Goal: Task Accomplishment & Management: Use online tool/utility

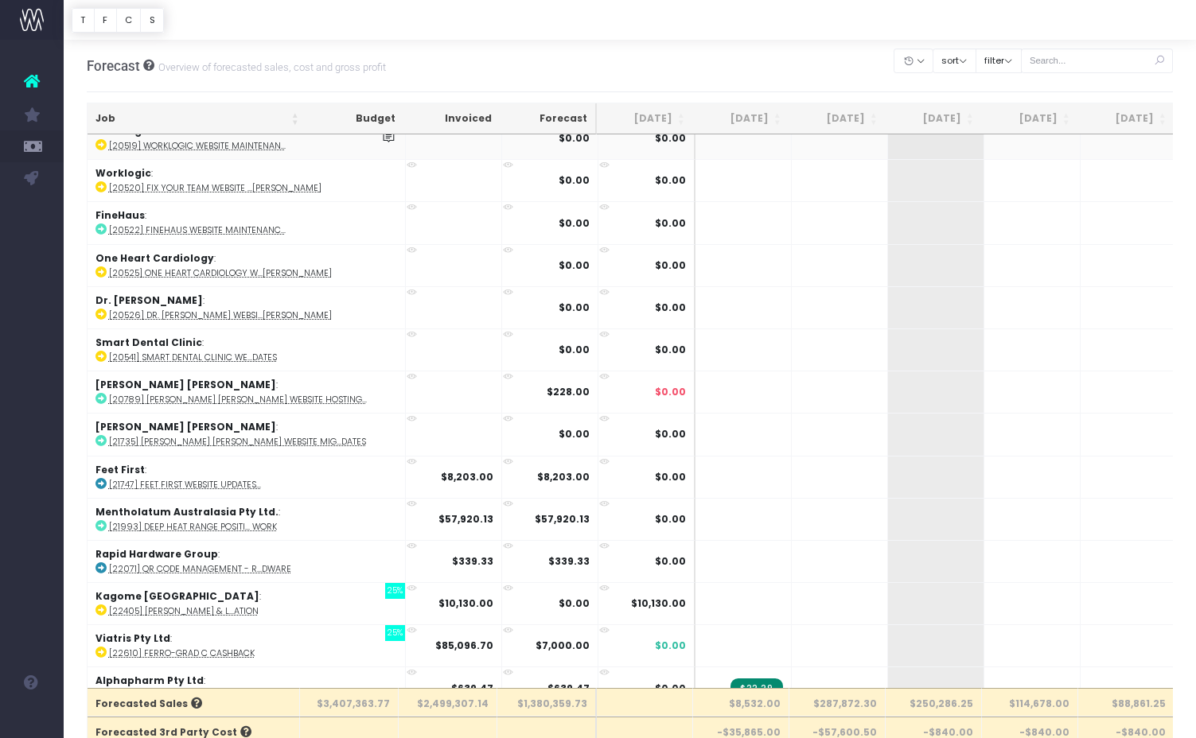
scroll to position [192, 0]
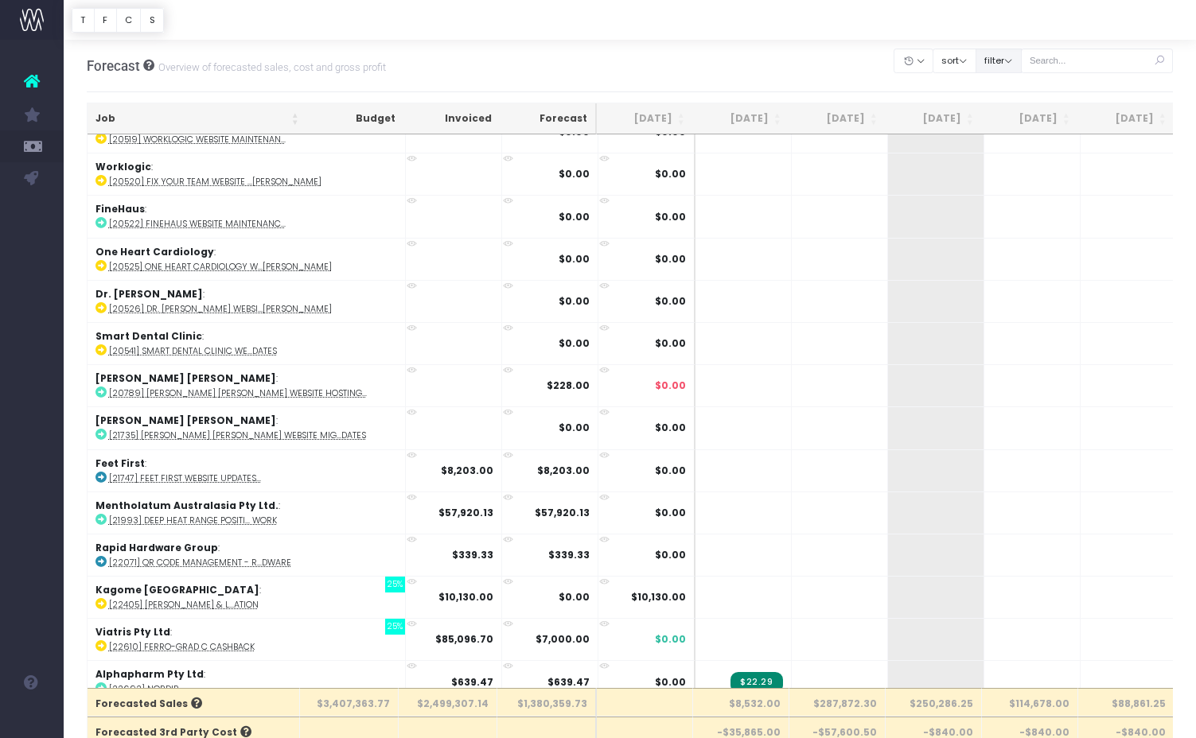
click at [1004, 62] on button "filter" at bounding box center [998, 61] width 46 height 25
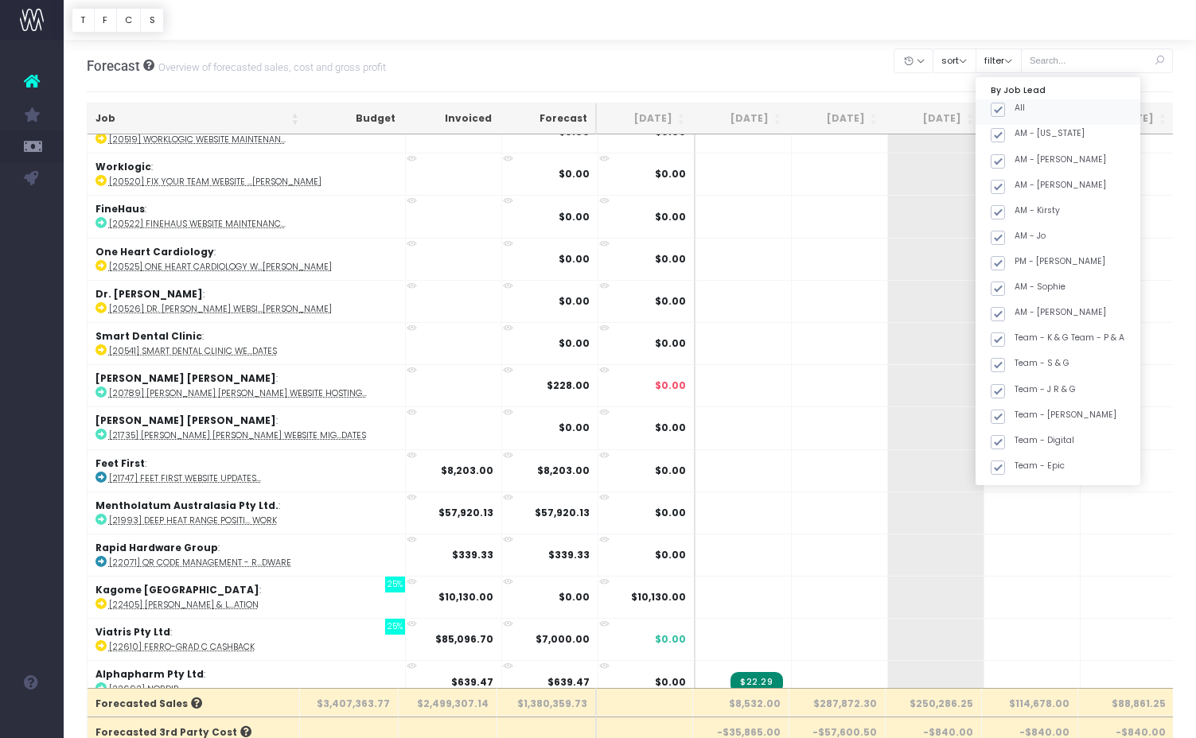
click at [1005, 103] on span at bounding box center [997, 110] width 14 height 14
click at [1019, 103] on input "All" at bounding box center [1019, 107] width 10 height 10
checkbox input "false"
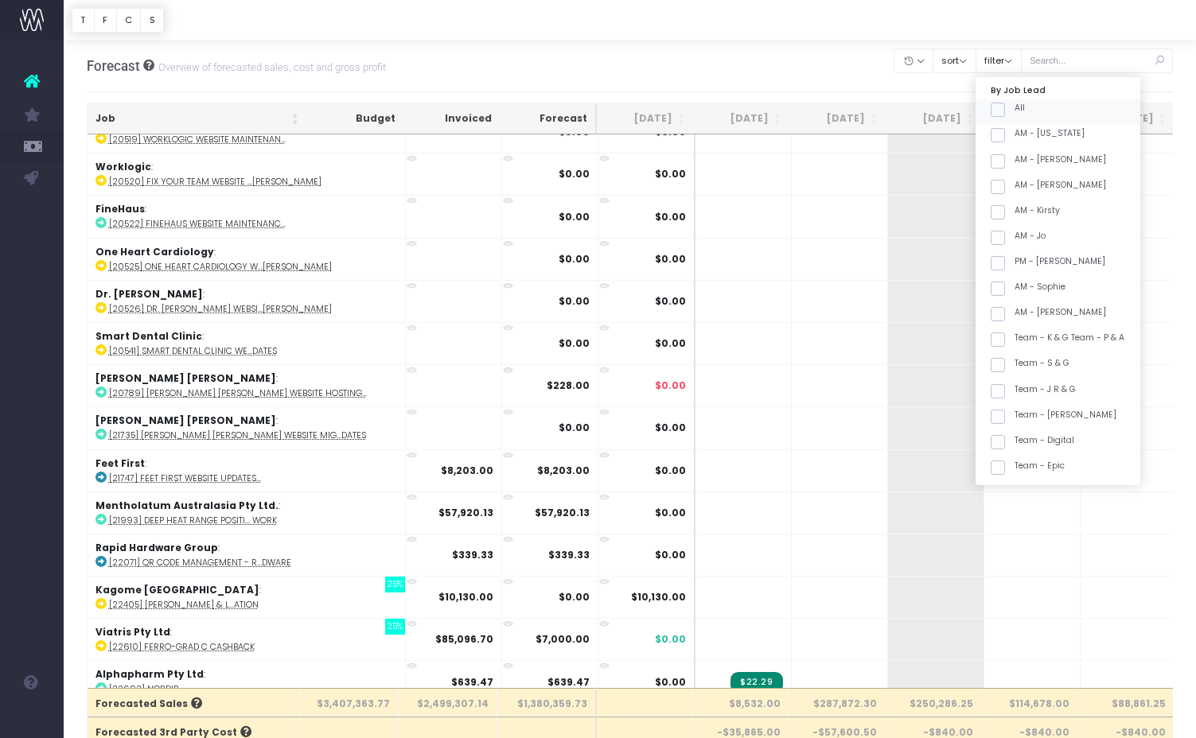
checkbox input "false"
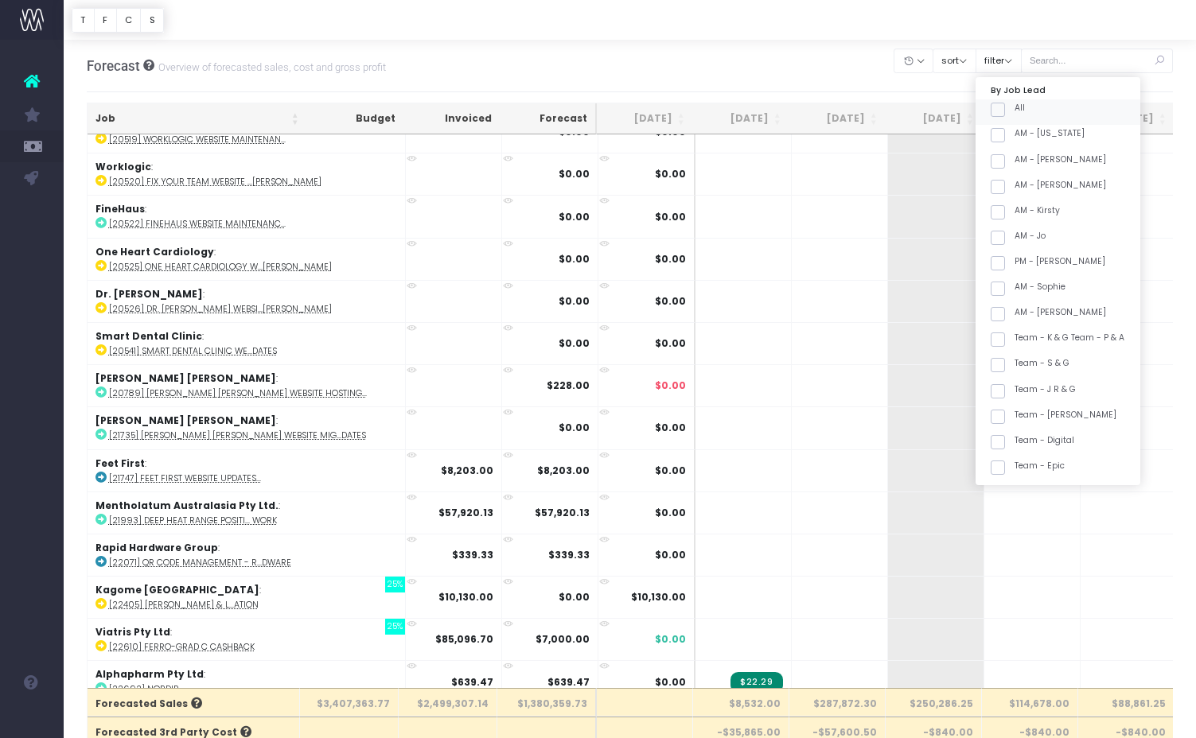
checkbox input "false"
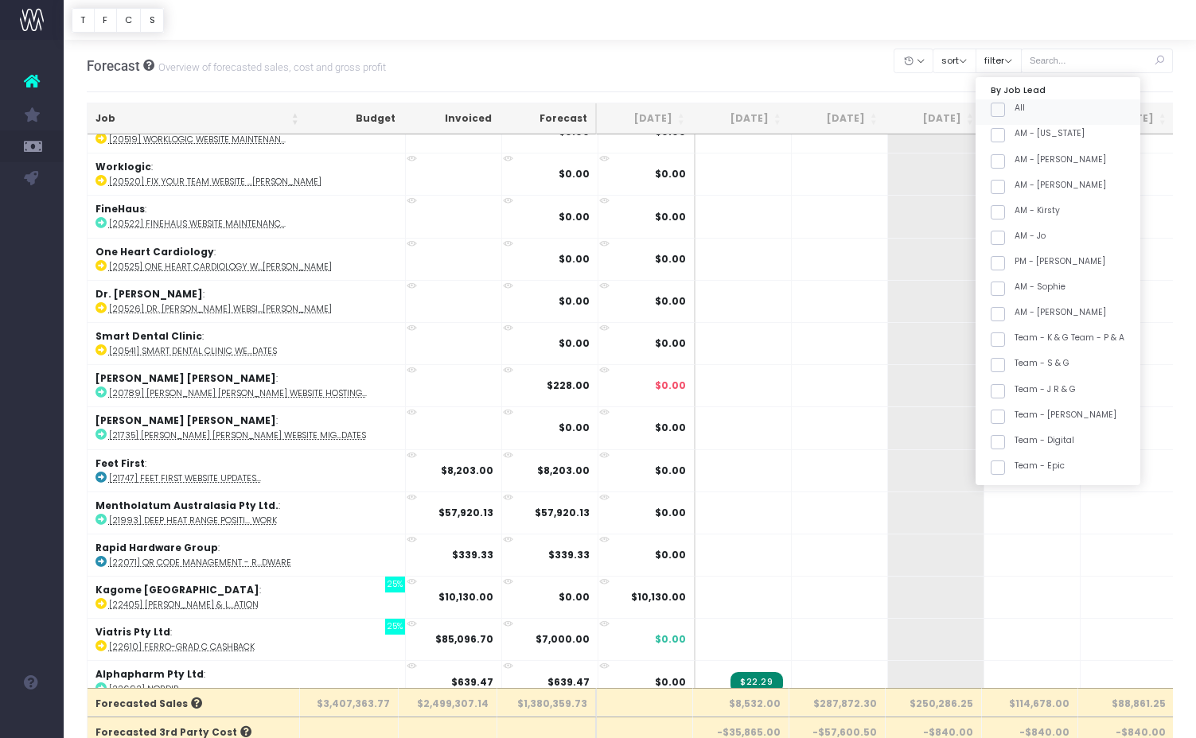
checkbox input "false"
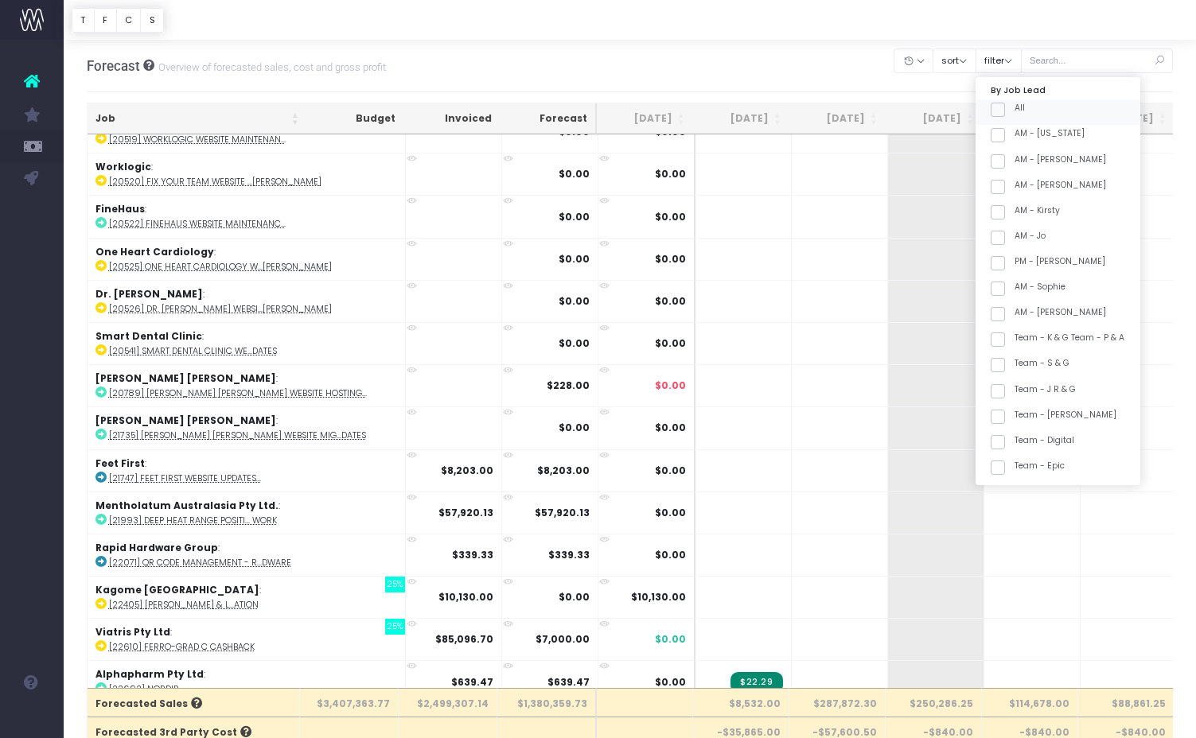
checkbox input "false"
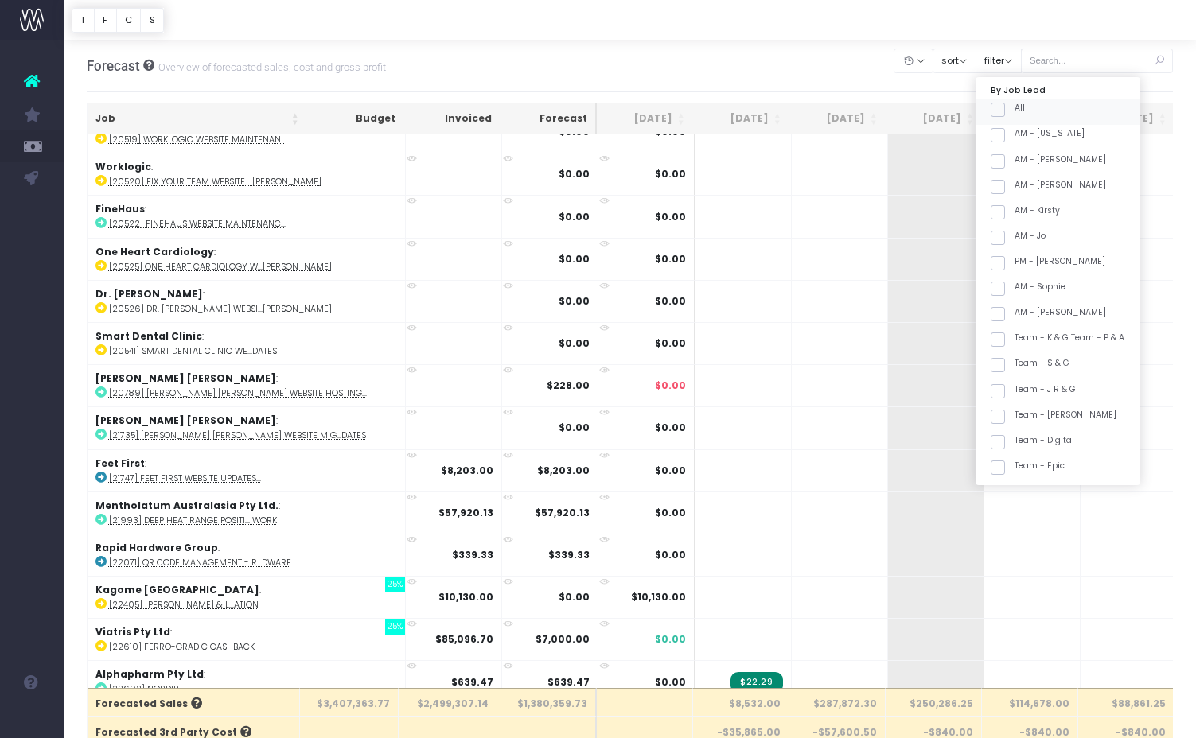
checkbox input "false"
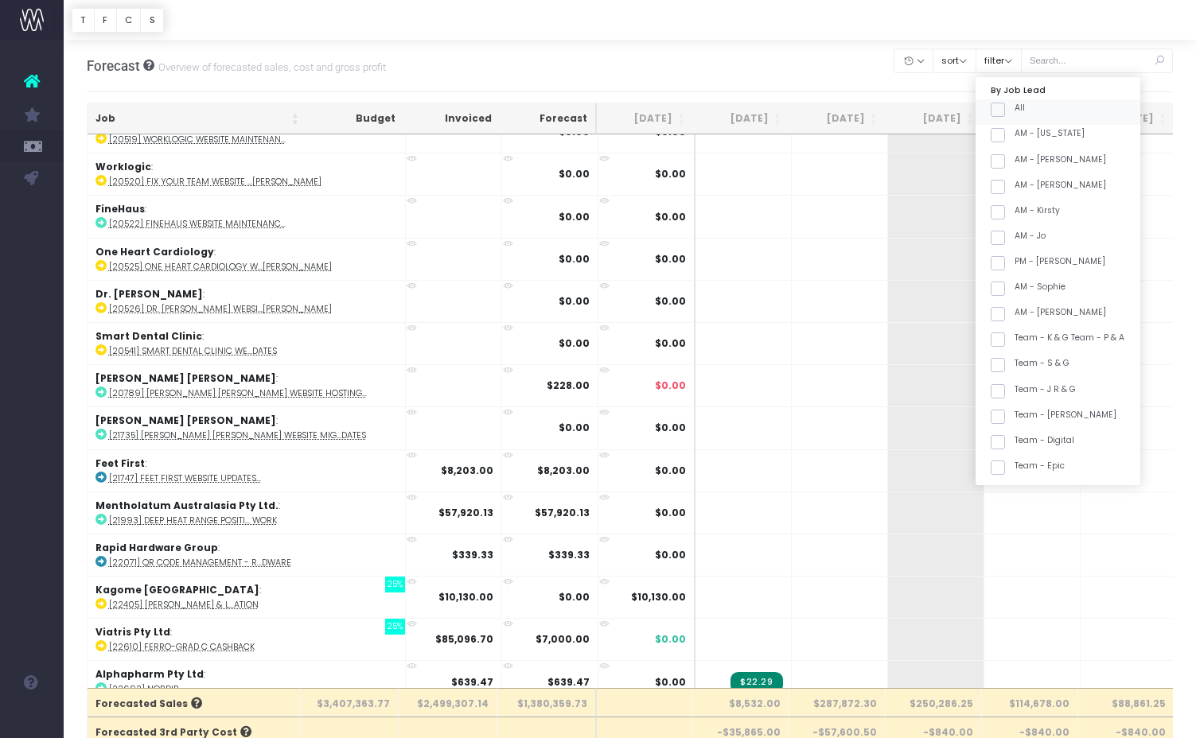
checkbox input "false"
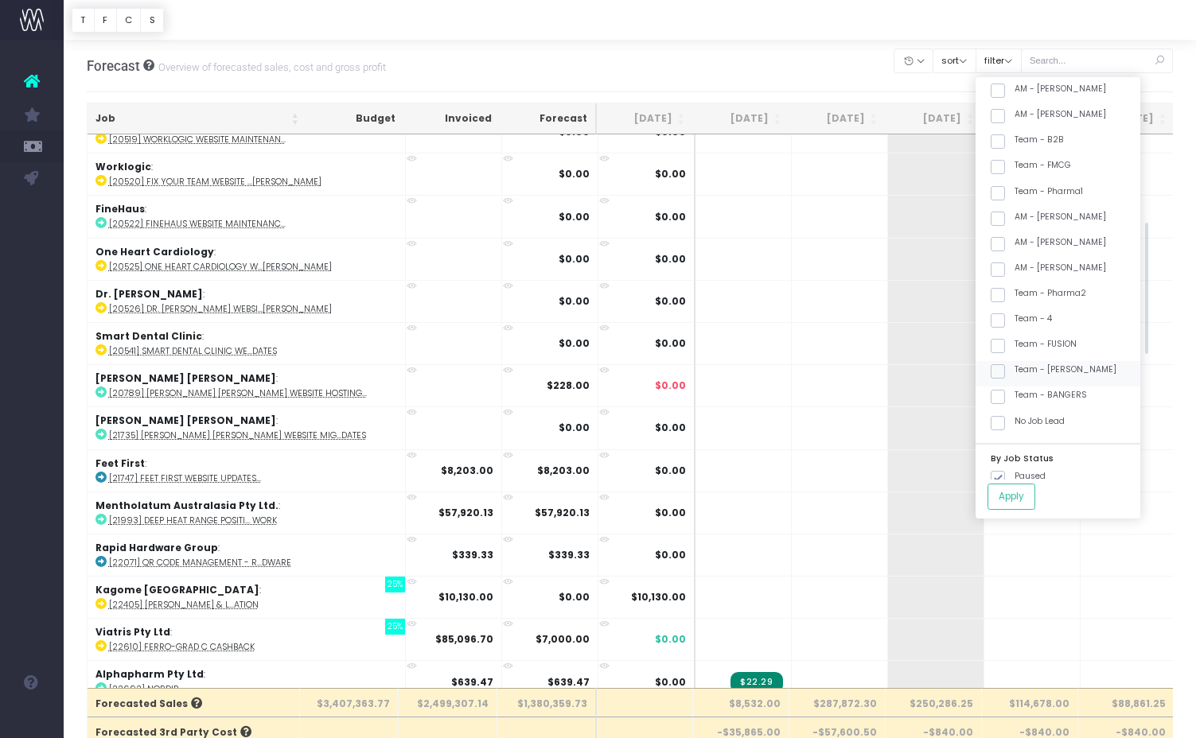
scroll to position [428, 0]
click at [1013, 361] on div "Team - [PERSON_NAME]" at bounding box center [1057, 373] width 165 height 25
click at [1005, 370] on span at bounding box center [997, 371] width 14 height 14
click at [1017, 370] on input "Team - [PERSON_NAME]" at bounding box center [1019, 369] width 10 height 10
checkbox input "true"
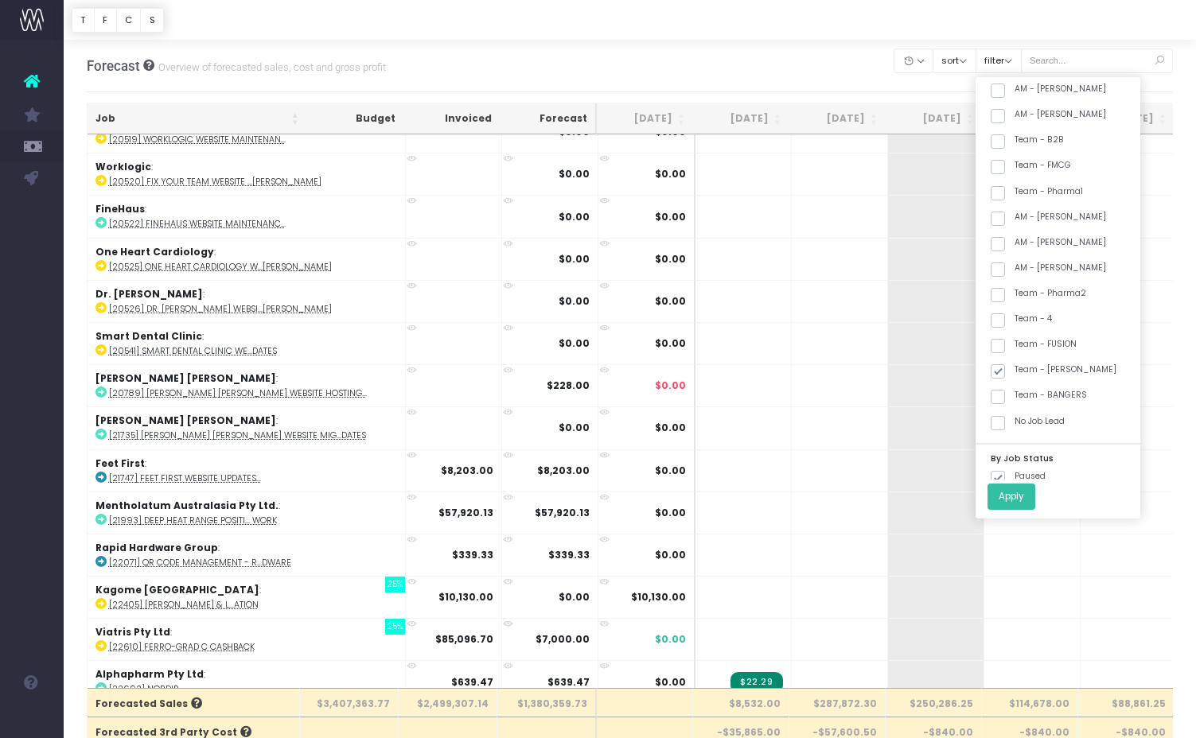
click at [1027, 490] on button "Apply" at bounding box center [1011, 497] width 48 height 26
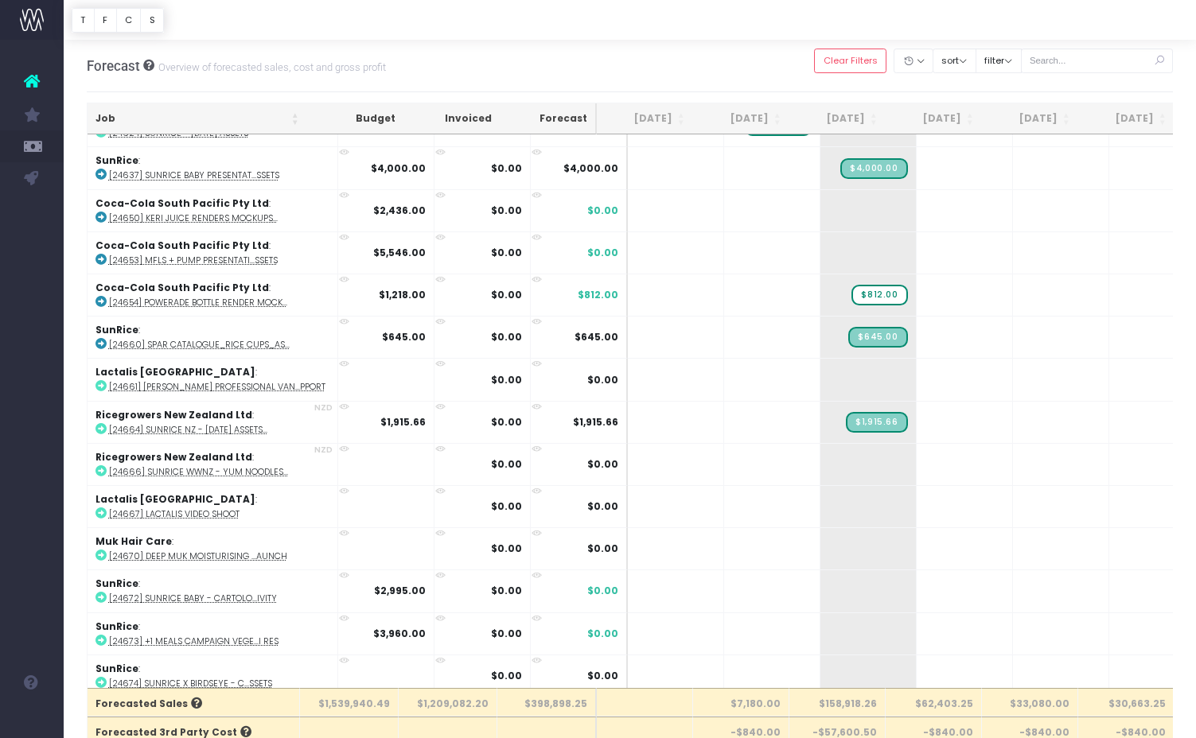
scroll to position [9, 0]
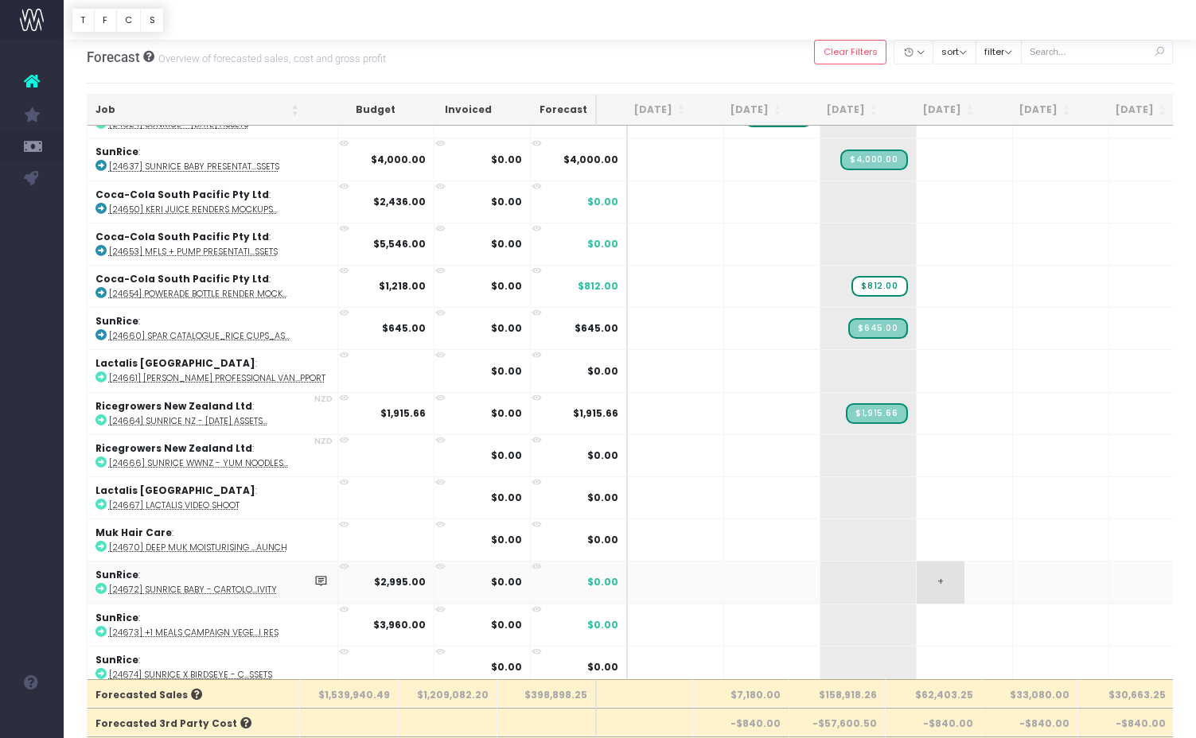
click at [916, 569] on span "+" at bounding box center [940, 582] width 48 height 41
click at [916, 573] on span "+" at bounding box center [940, 582] width 48 height 41
click at [820, 612] on span "+" at bounding box center [844, 625] width 48 height 41
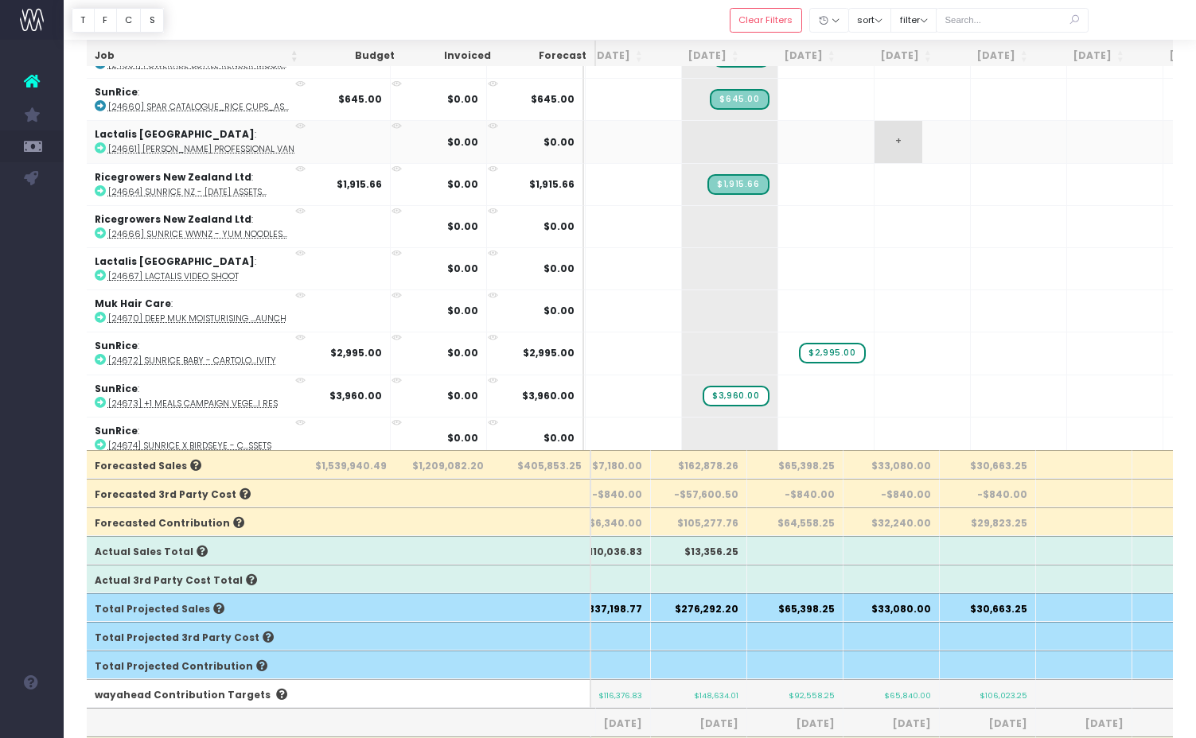
scroll to position [0, 157]
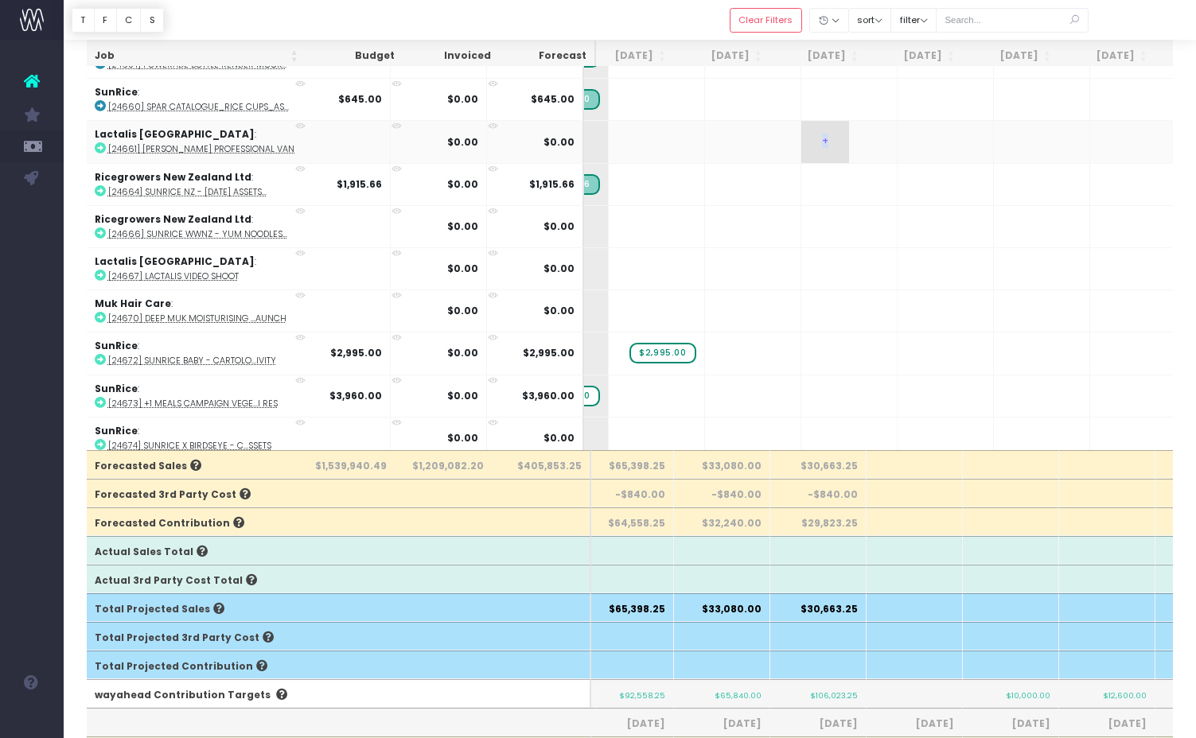
click at [801, 133] on span "+" at bounding box center [825, 141] width 48 height 41
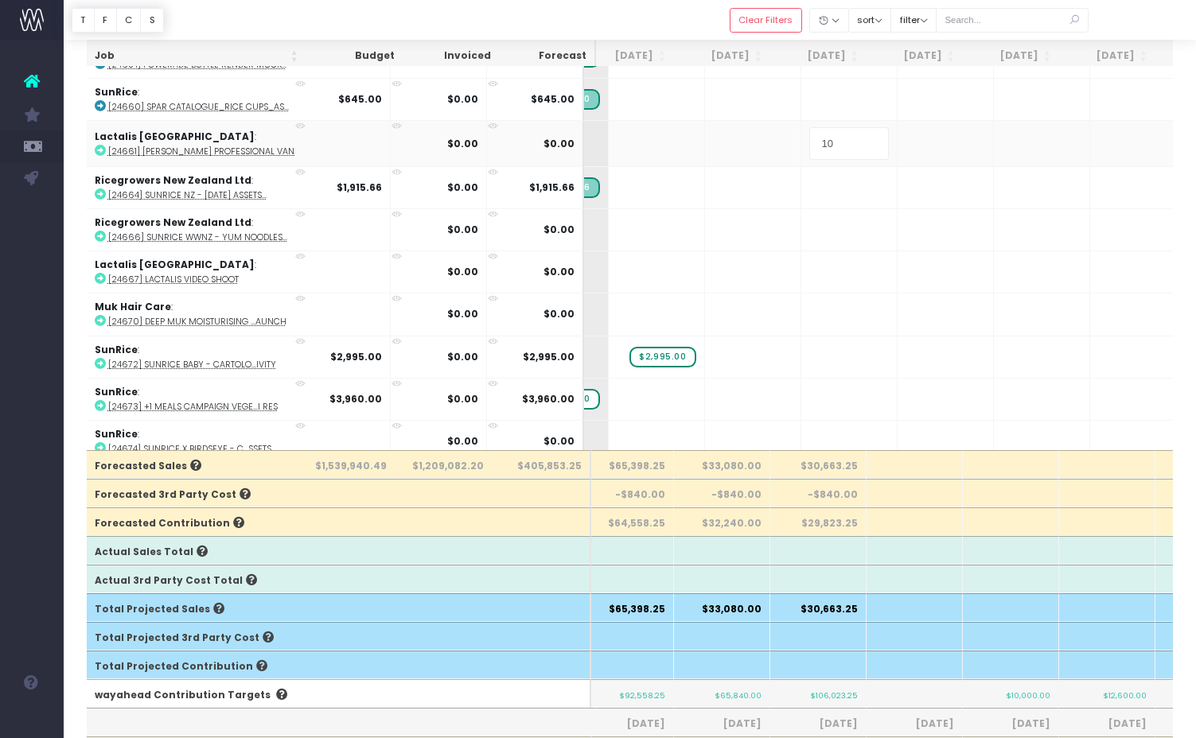
type input "1"
type input "20000"
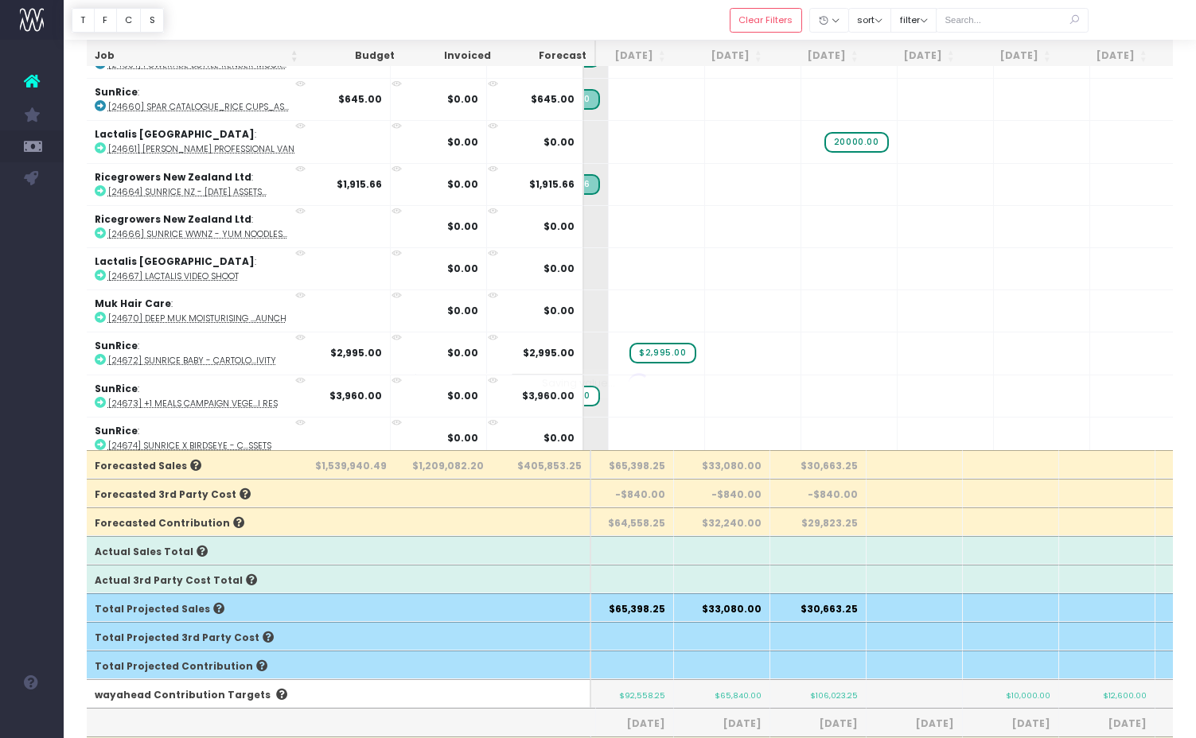
click at [823, 176] on body "Oh my... this is bad. [PERSON_NAME] wasn't able to load this page. Please conta…" at bounding box center [598, 131] width 1196 height 738
click at [837, 134] on span "$20,000.00" at bounding box center [852, 142] width 72 height 21
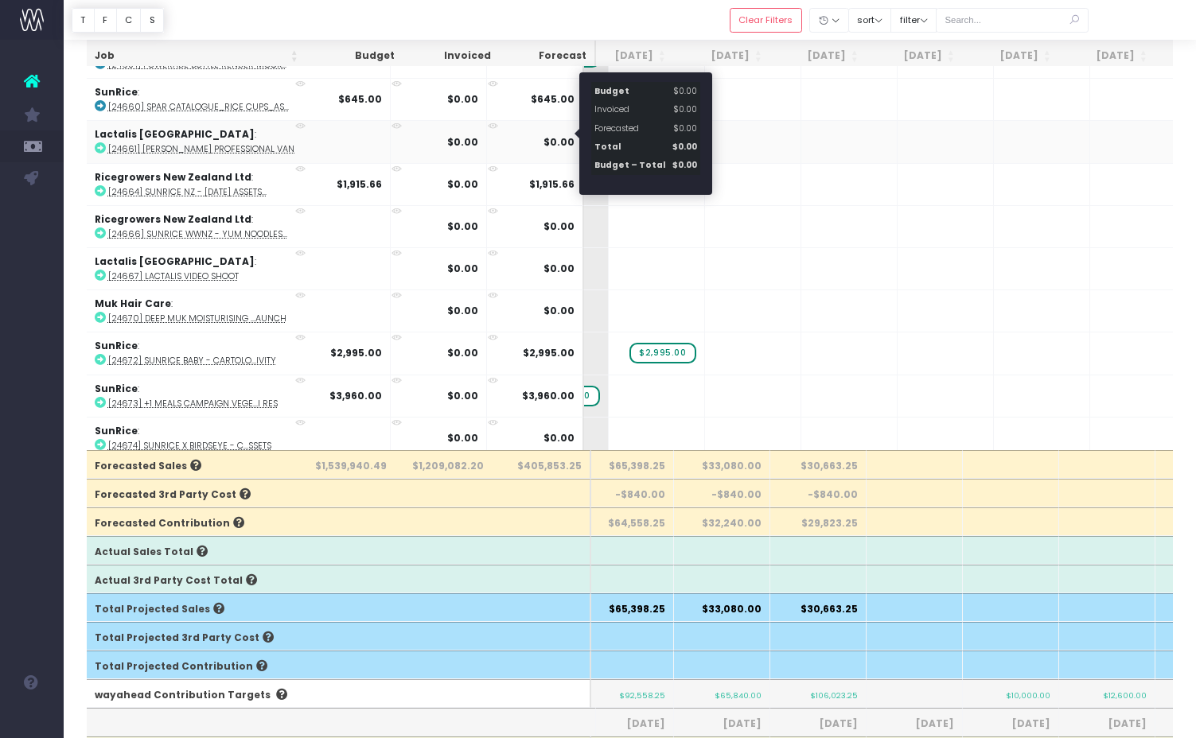
click at [553, 135] on span "$0.00" at bounding box center [558, 142] width 31 height 14
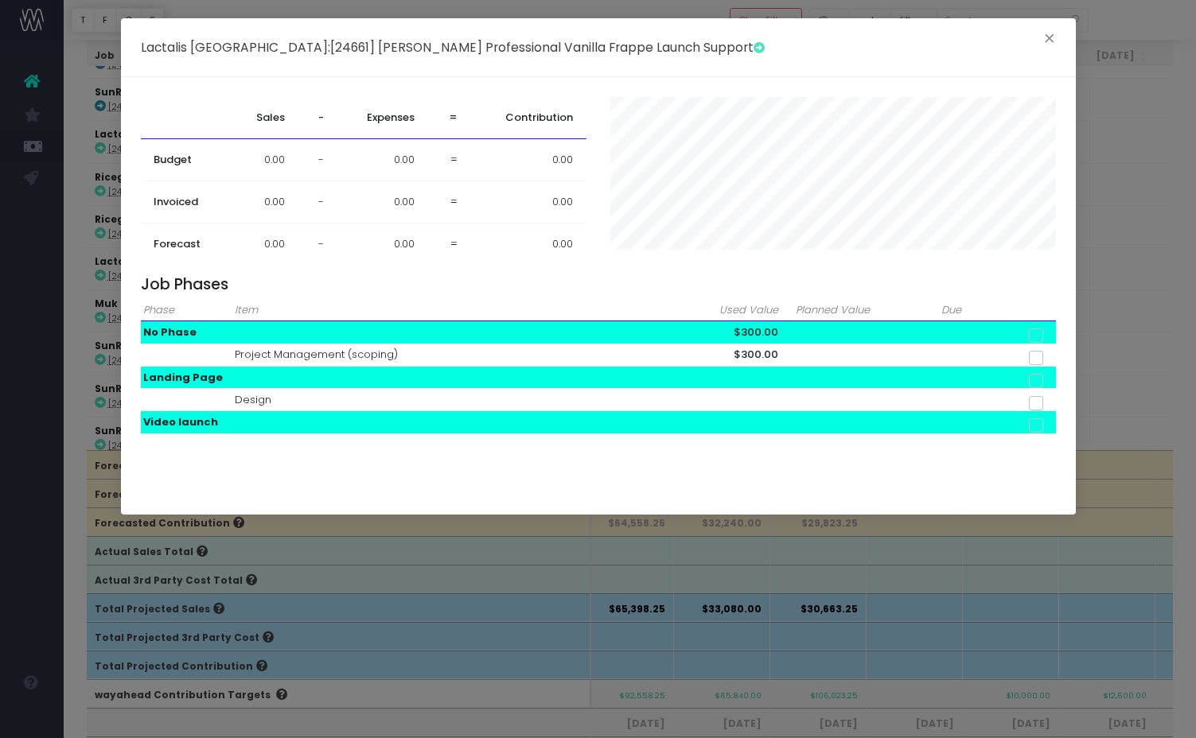
drag, startPoint x: 289, startPoint y: 228, endPoint x: 277, endPoint y: 240, distance: 16.9
click at [289, 230] on td "0.00" at bounding box center [265, 245] width 68 height 42
drag, startPoint x: 274, startPoint y: 241, endPoint x: 305, endPoint y: 240, distance: 31.0
click at [281, 241] on td "0.00" at bounding box center [265, 245] width 68 height 42
drag, startPoint x: 410, startPoint y: 244, endPoint x: 531, endPoint y: 240, distance: 121.0
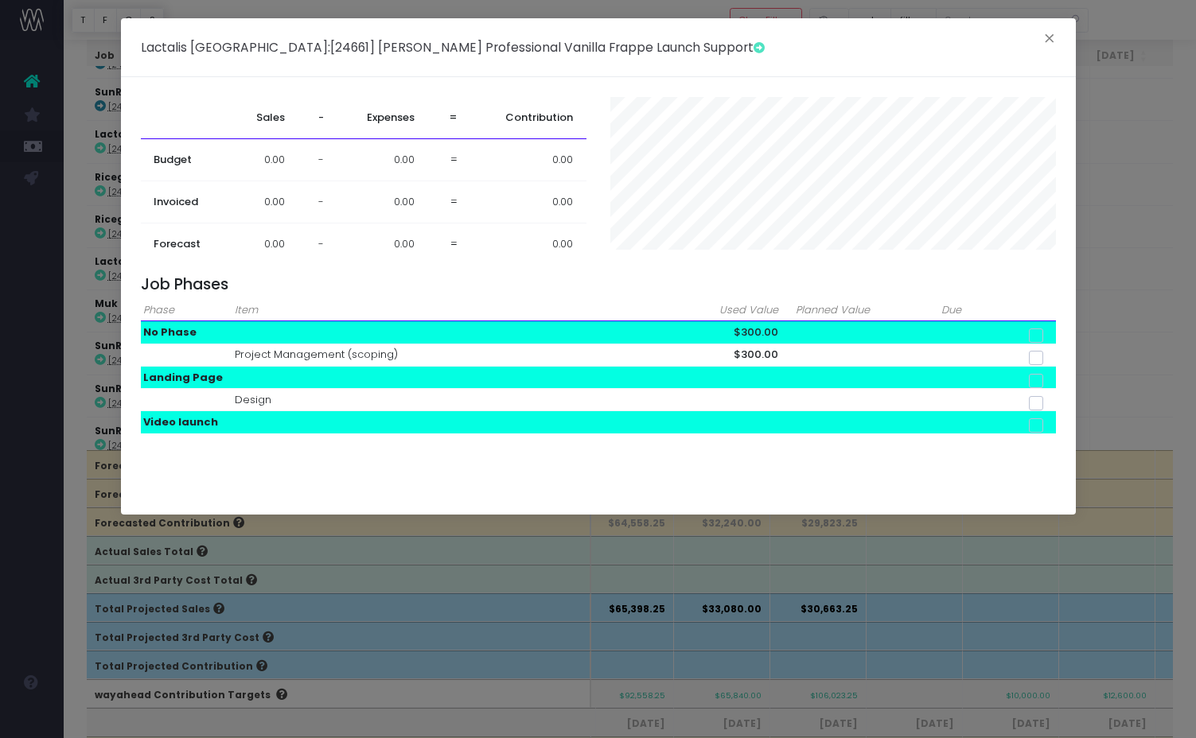
click at [415, 244] on td "0.00" at bounding box center [381, 245] width 91 height 42
drag, startPoint x: 531, startPoint y: 240, endPoint x: 546, endPoint y: 238, distance: 16.1
click at [531, 241] on td "0.00" at bounding box center [527, 245] width 115 height 42
click at [1048, 39] on button "×" at bounding box center [1048, 40] width 33 height 25
